Goal: Task Accomplishment & Management: Manage account settings

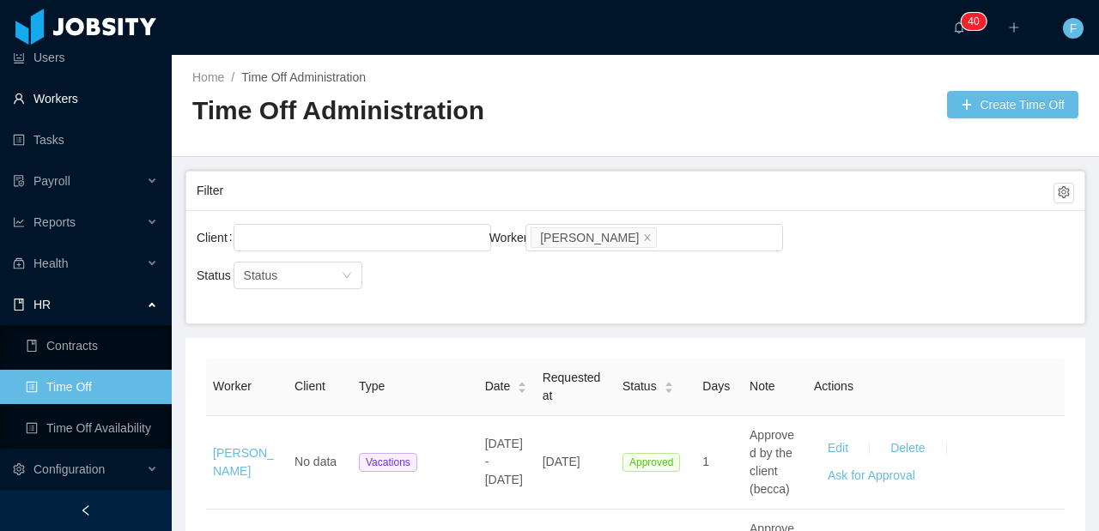
click at [92, 102] on link "Workers" at bounding box center [85, 99] width 145 height 34
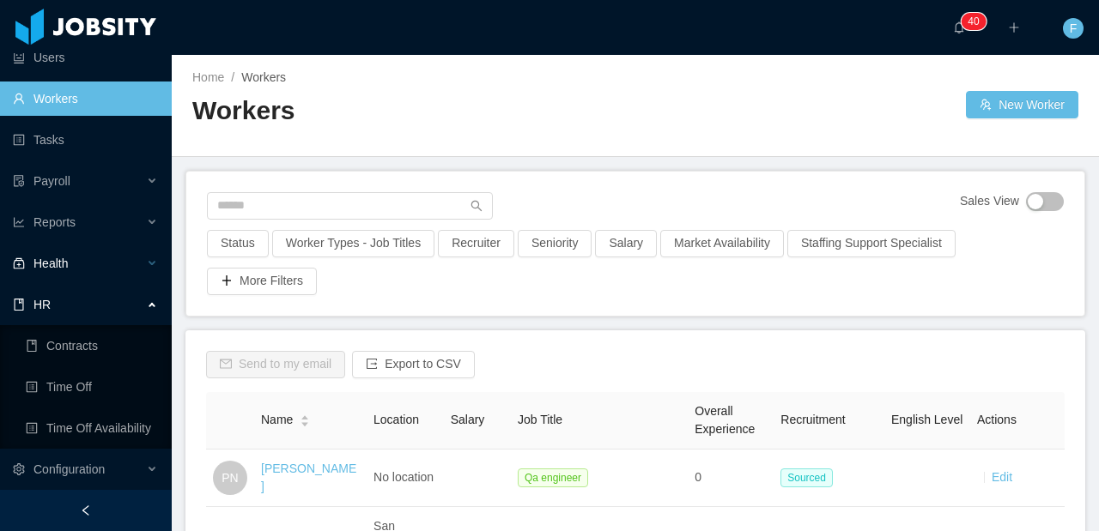
click at [88, 306] on div "HR" at bounding box center [86, 305] width 172 height 34
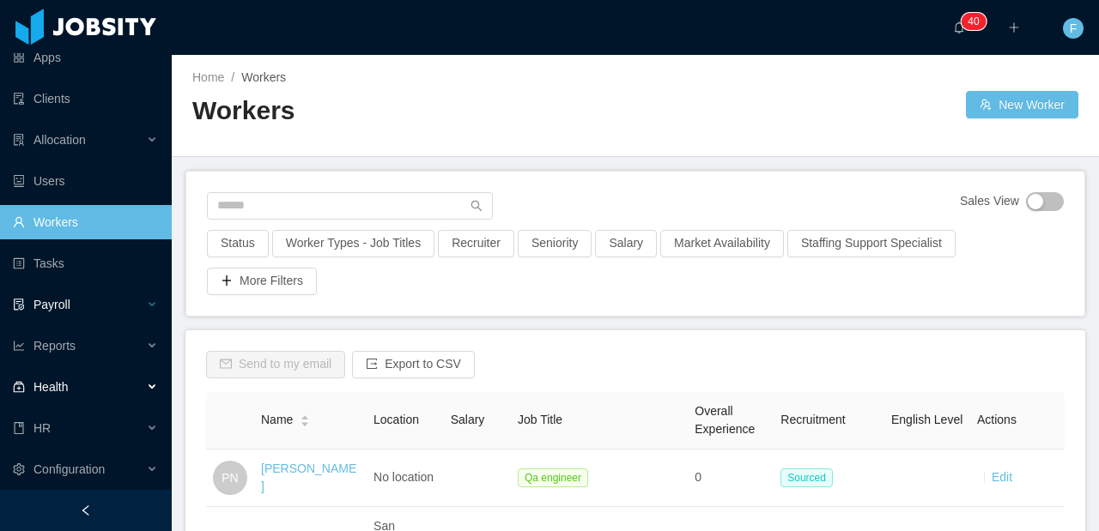
scroll to position [56, 0]
click at [61, 425] on div "HR" at bounding box center [86, 428] width 172 height 34
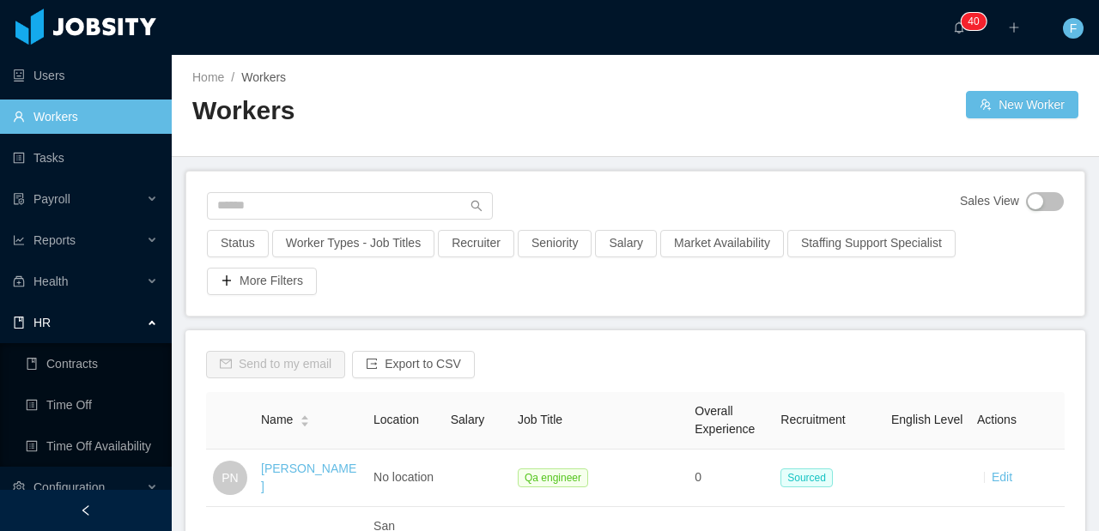
scroll to position [179, 0]
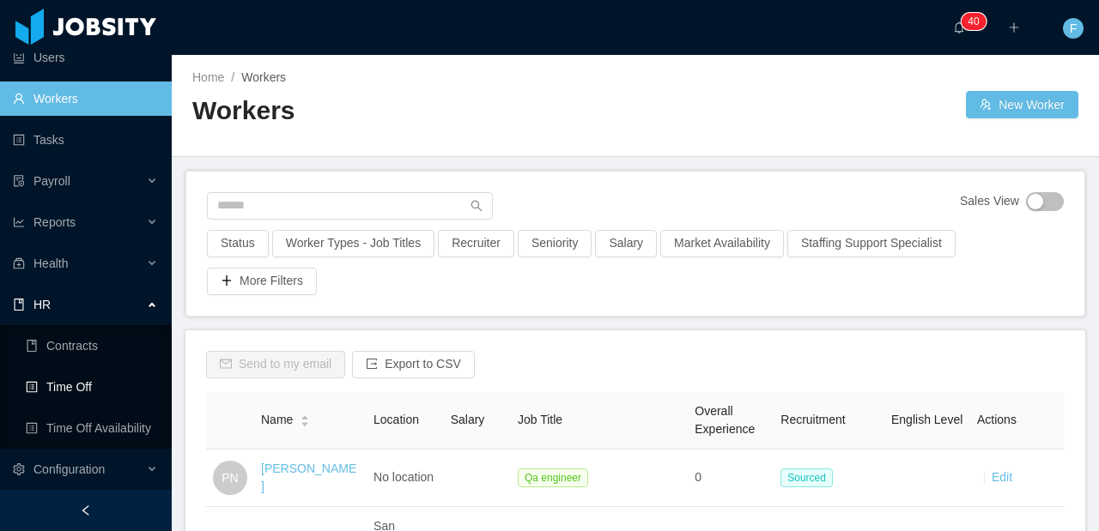
click at [93, 395] on link "Time Off" at bounding box center [92, 387] width 132 height 34
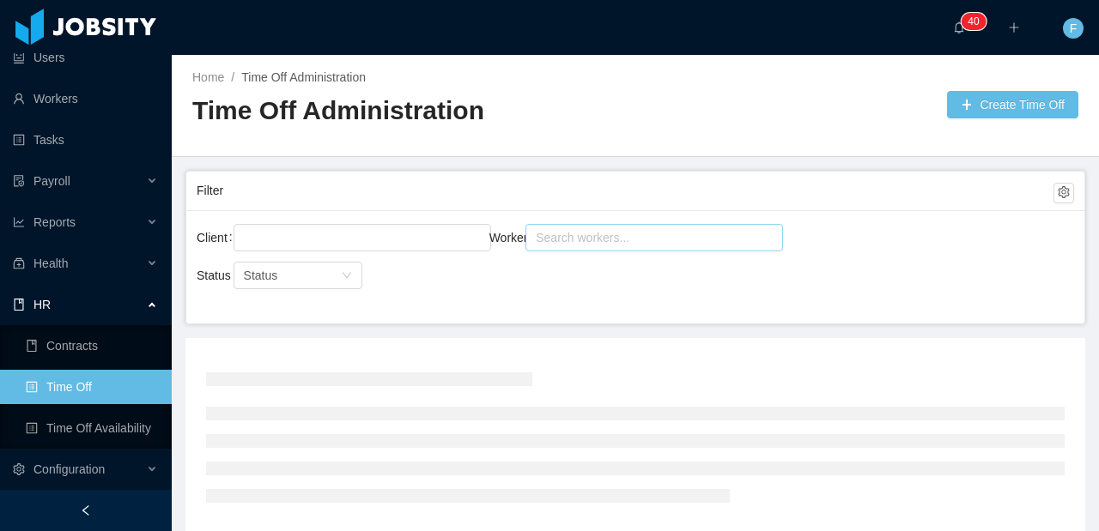
click at [557, 240] on div "Search workers..." at bounding box center [647, 237] width 222 height 17
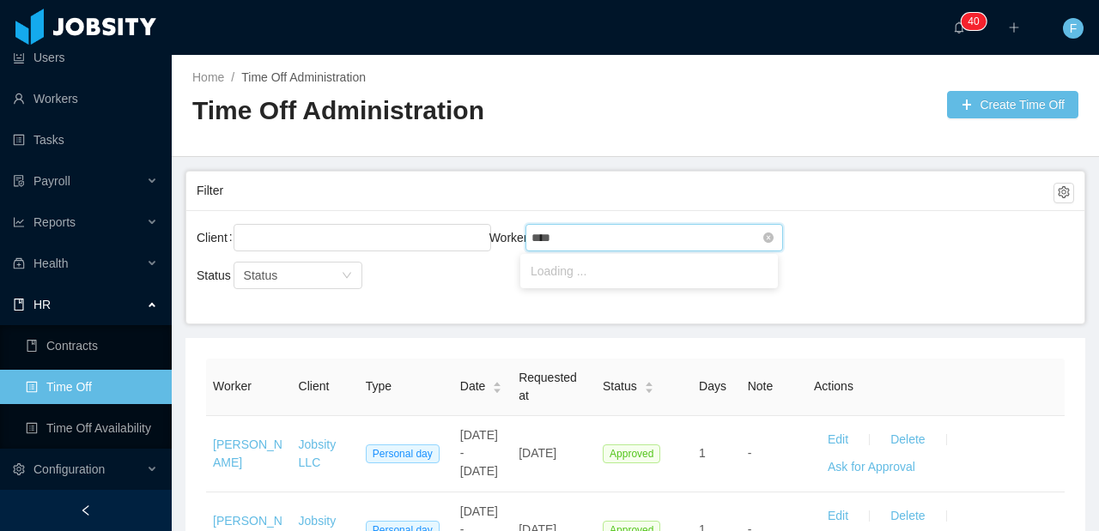
type input "*****"
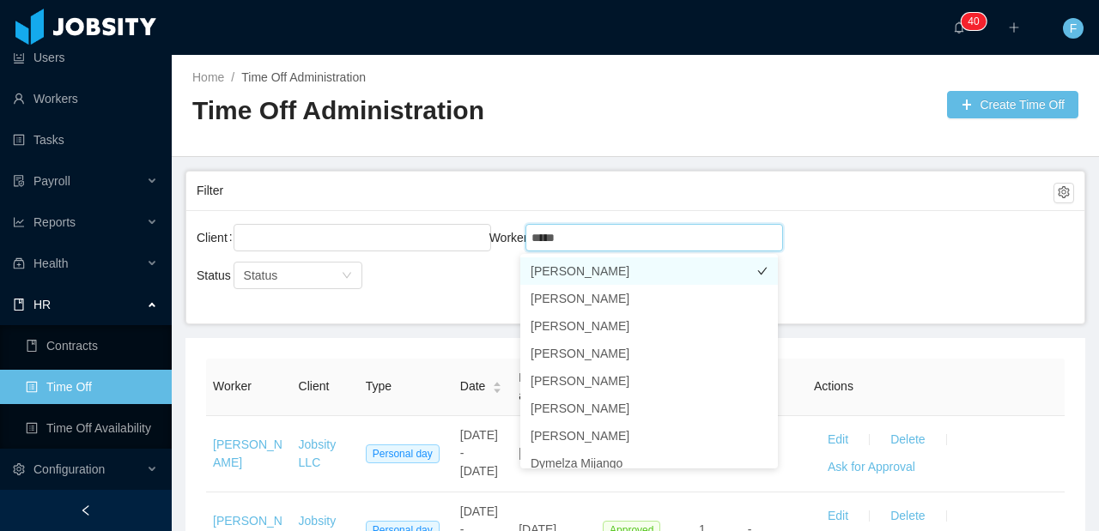
click at [586, 264] on li "[PERSON_NAME]" at bounding box center [649, 271] width 258 height 27
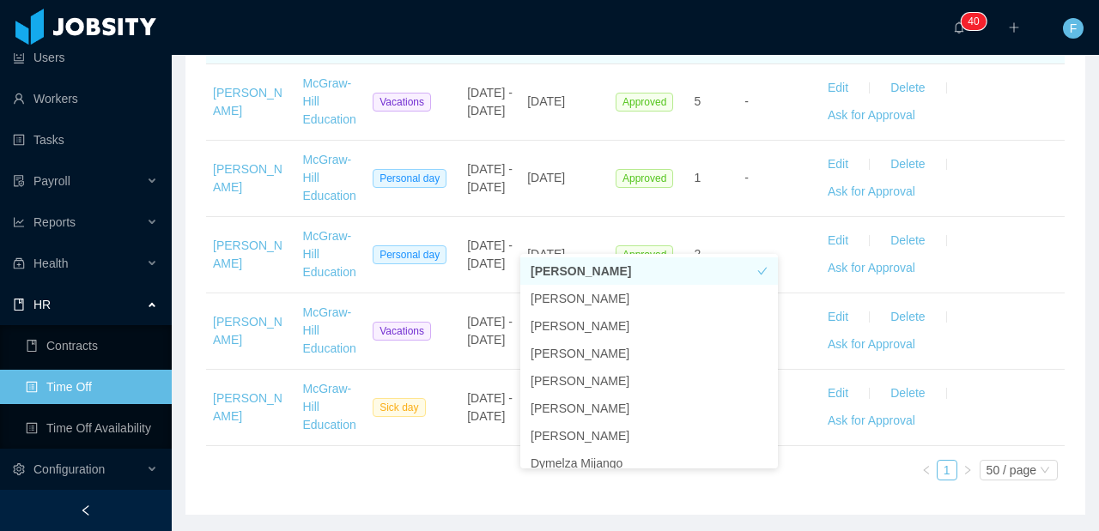
scroll to position [681, 0]
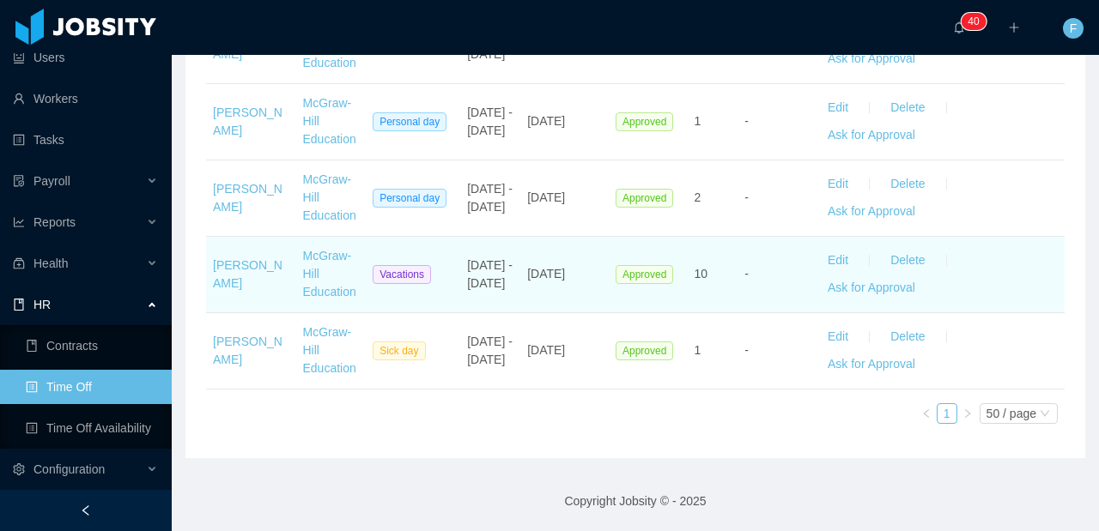
click at [707, 237] on td "10" at bounding box center [712, 275] width 51 height 76
drag, startPoint x: 459, startPoint y: 234, endPoint x: 500, endPoint y: 264, distance: 50.3
click at [500, 264] on td "[DATE] - [DATE]" at bounding box center [490, 275] width 60 height 76
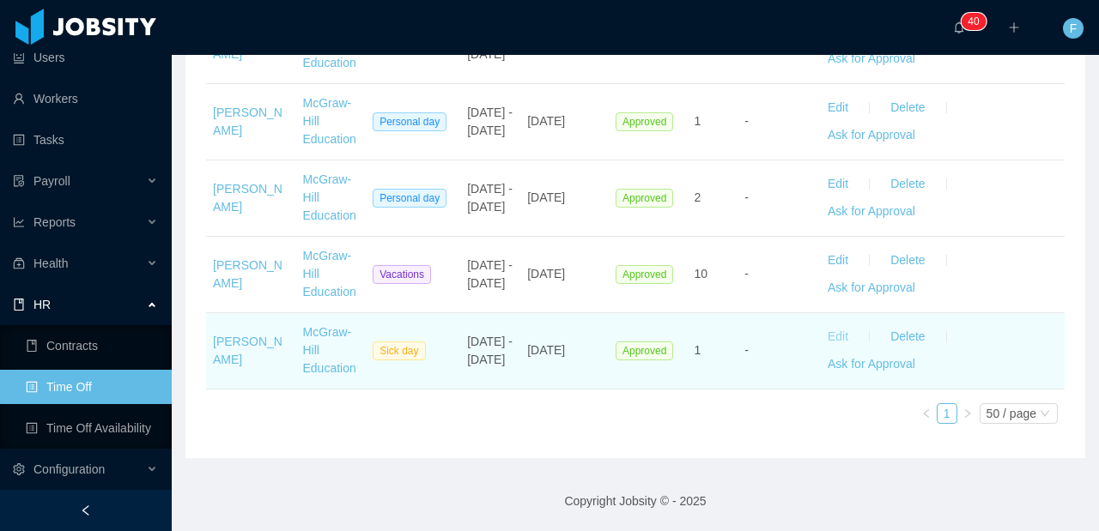
click at [827, 332] on button "Edit" at bounding box center [838, 337] width 48 height 27
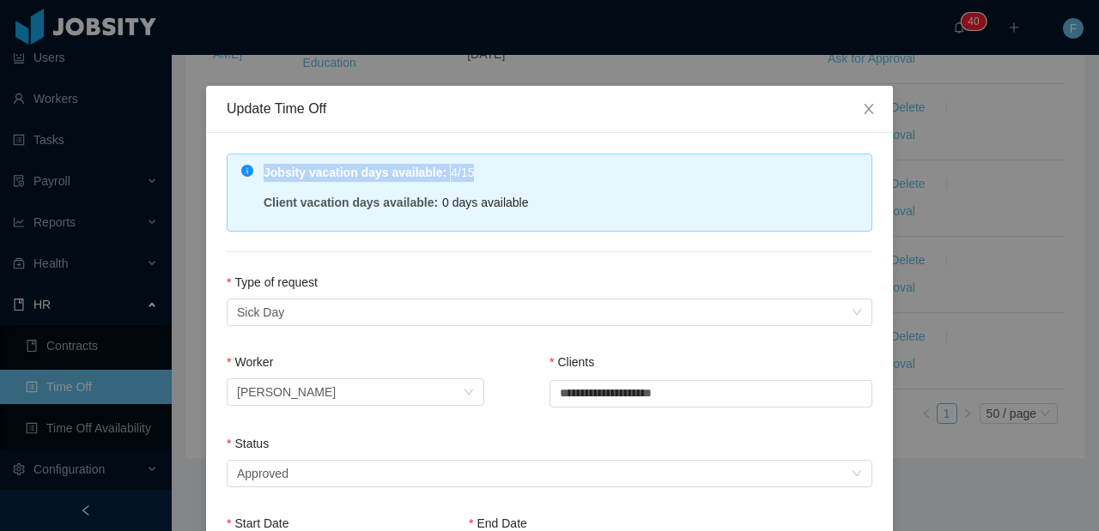
drag, startPoint x: 484, startPoint y: 179, endPoint x: 252, endPoint y: 179, distance: 232.7
click at [252, 179] on div "Jobsity vacation days available : 4/15 Client vacation days available : 0 days …" at bounding box center [550, 193] width 646 height 78
click at [568, 175] on div "Jobsity vacation days available : 4/15" at bounding box center [561, 174] width 595 height 21
click at [862, 104] on icon "icon: close" at bounding box center [869, 109] width 14 height 14
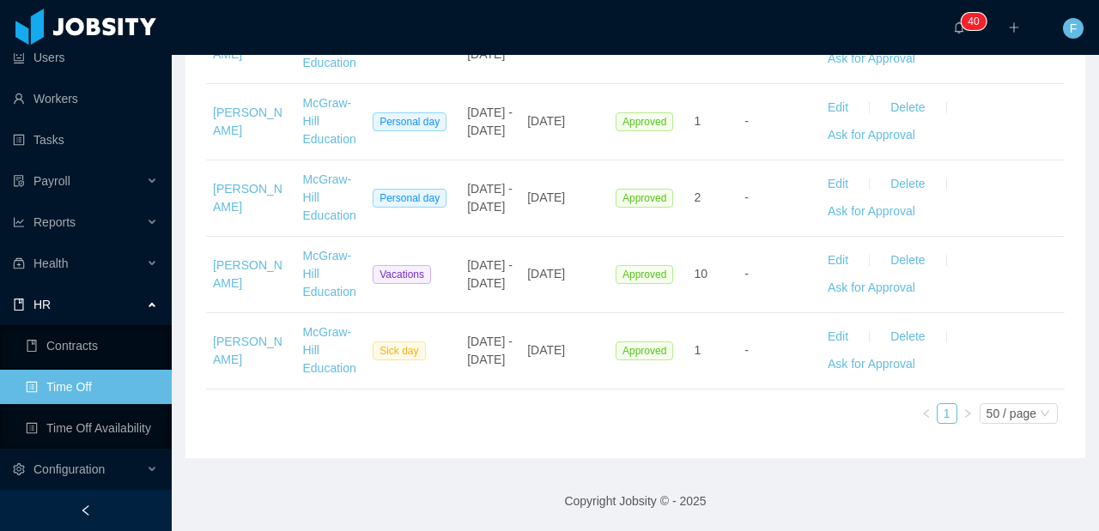
scroll to position [677, 0]
